Goal: Task Accomplishment & Management: Use online tool/utility

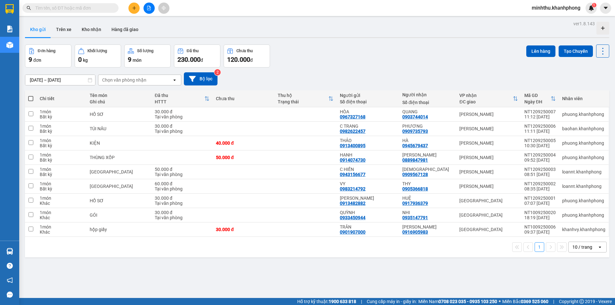
click at [131, 10] on button at bounding box center [133, 8] width 11 height 11
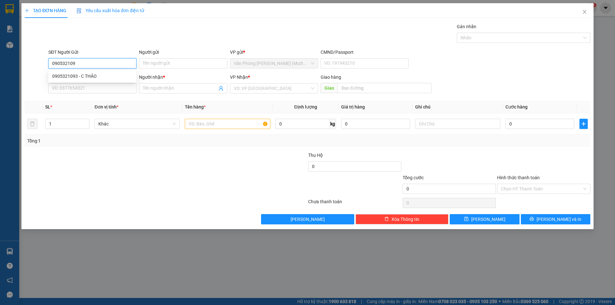
type input "0905321093"
click at [104, 73] on div "0905321093 - C THẢO" at bounding box center [92, 76] width 80 height 7
type input "C THẢO"
type input "0905321093"
click at [99, 87] on input "SĐT Người Nhận" at bounding box center [92, 88] width 88 height 10
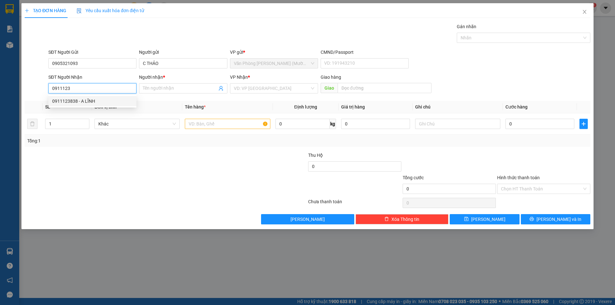
click at [97, 100] on div "0911123838 - A LĨNH" at bounding box center [92, 101] width 80 height 7
type input "0911123838"
type input "A LĨNH"
type input "0911123838"
click at [225, 127] on input "text" at bounding box center [227, 124] width 85 height 10
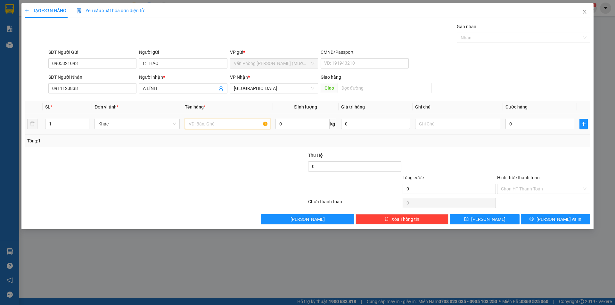
type input "1"
type input "2 TG"
click at [513, 125] on input "0" at bounding box center [540, 124] width 69 height 10
type input "5"
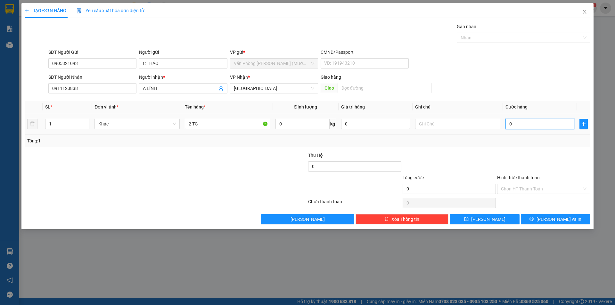
type input "5"
type input "50"
type input "50.000"
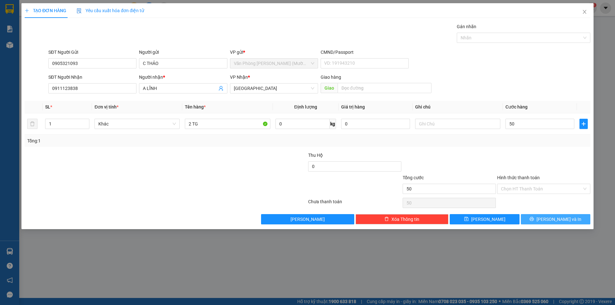
type input "50.000"
click at [545, 216] on button "[PERSON_NAME] và In" at bounding box center [556, 219] width 70 height 10
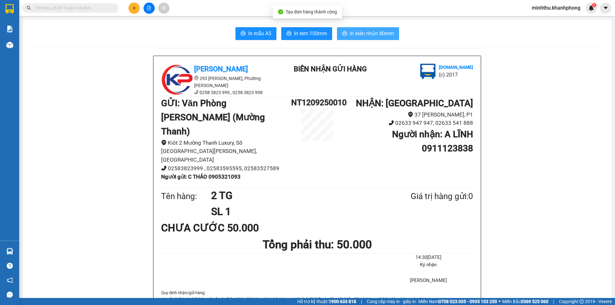
click at [369, 37] on span "In biên nhận 80mm" at bounding box center [372, 33] width 44 height 8
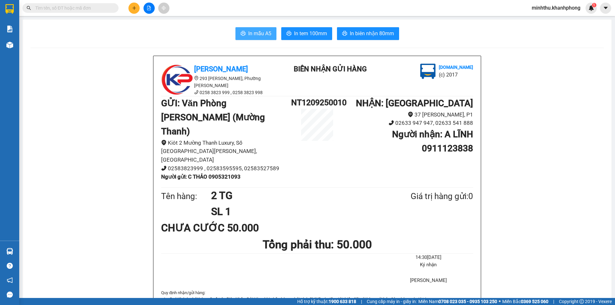
click at [263, 28] on button "In mẫu A5" at bounding box center [256, 33] width 41 height 13
